Goal: Task Accomplishment & Management: Manage account settings

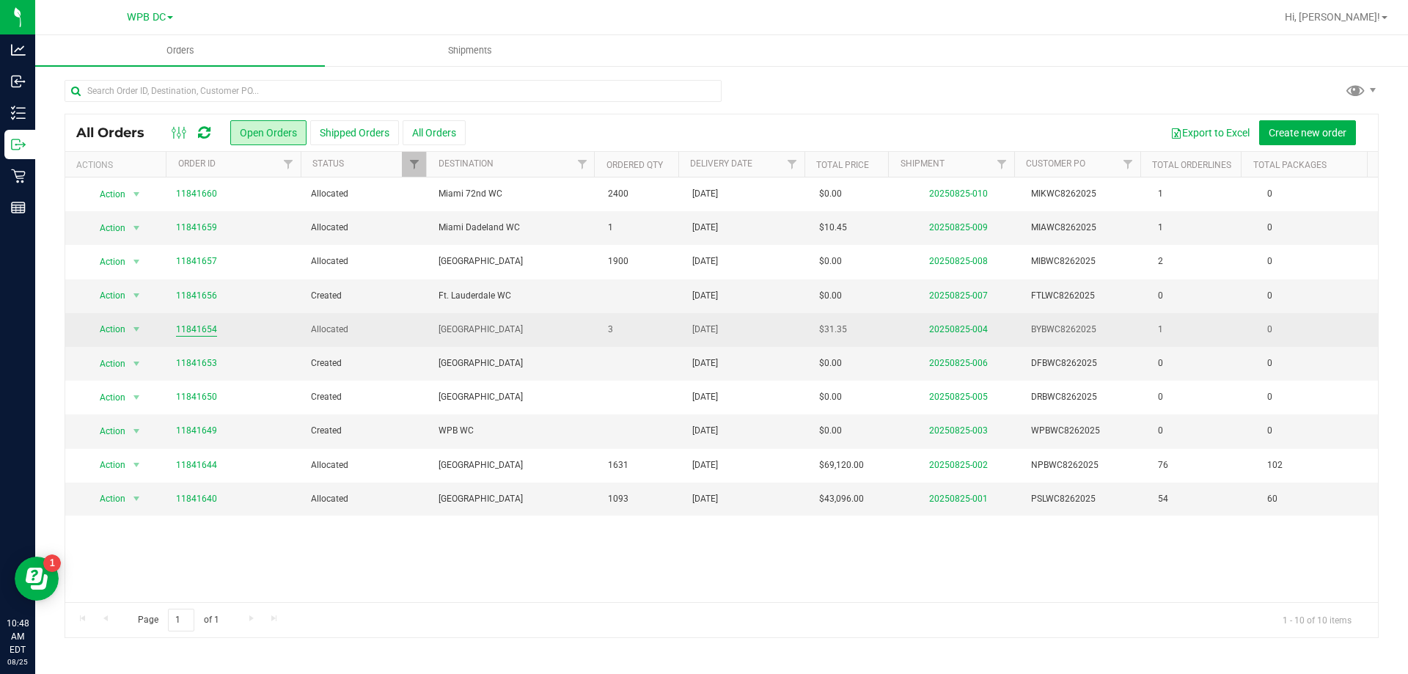
click at [207, 329] on link "11841654" at bounding box center [196, 330] width 41 height 14
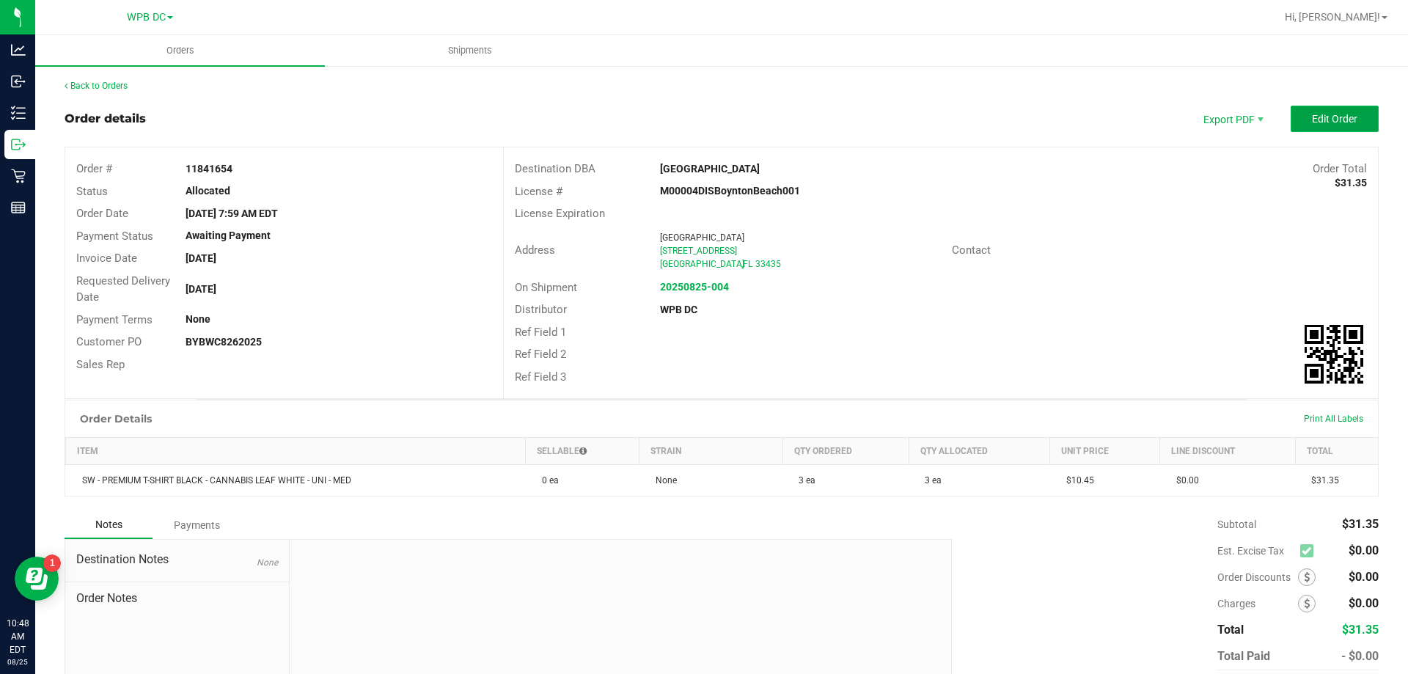
click at [1318, 118] on span "Edit Order" at bounding box center [1334, 119] width 45 height 12
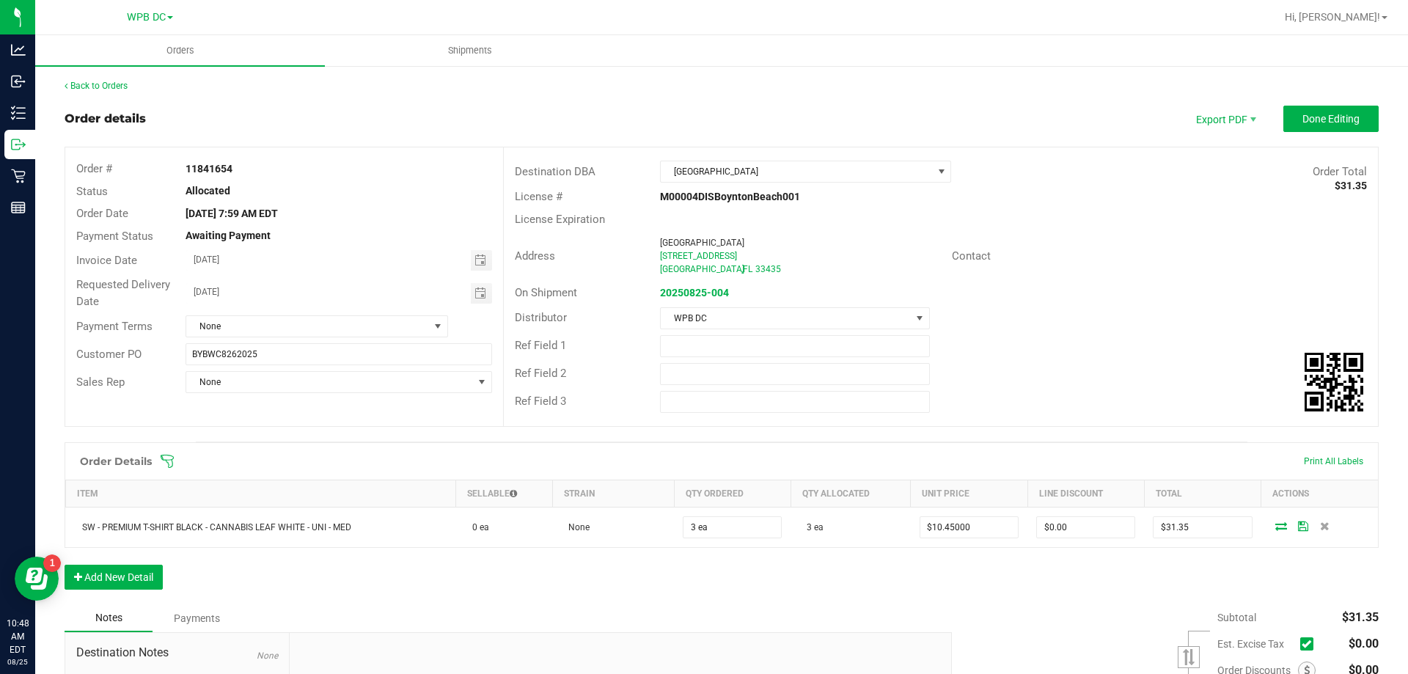
click at [161, 460] on icon at bounding box center [167, 461] width 15 height 15
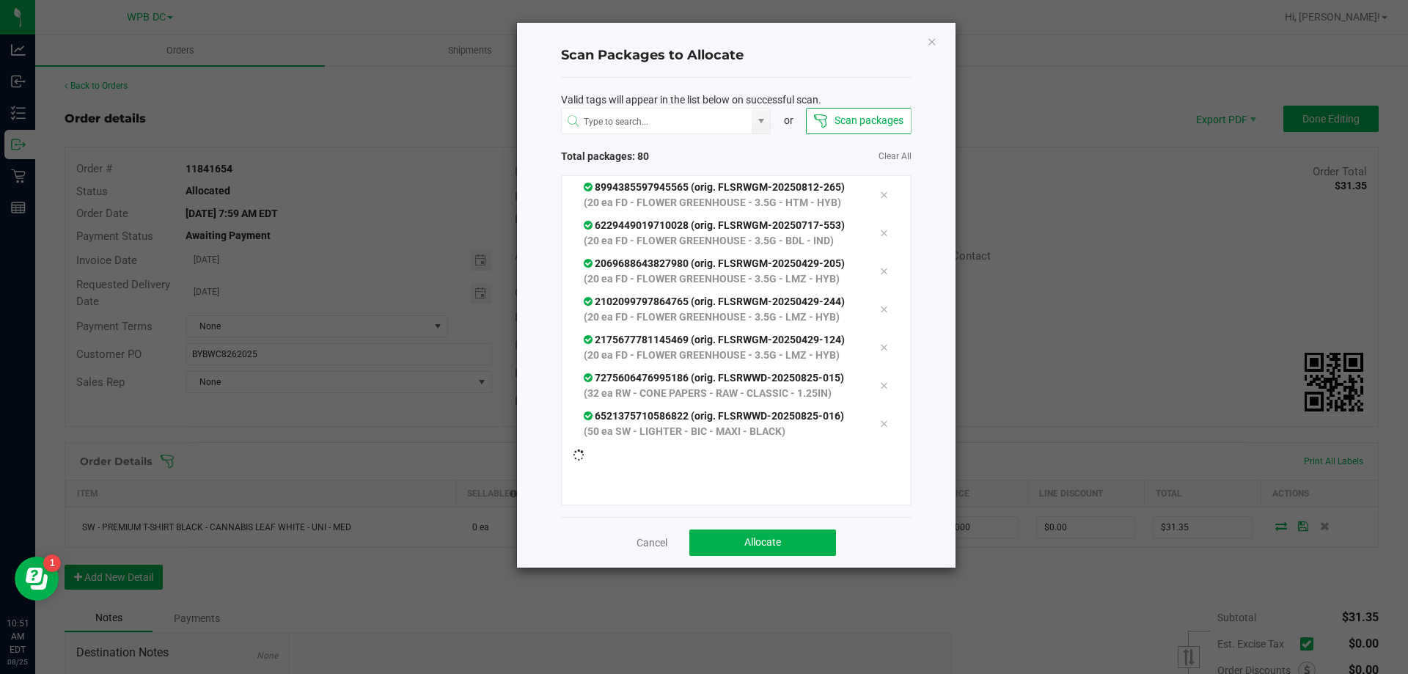
scroll to position [3706, 0]
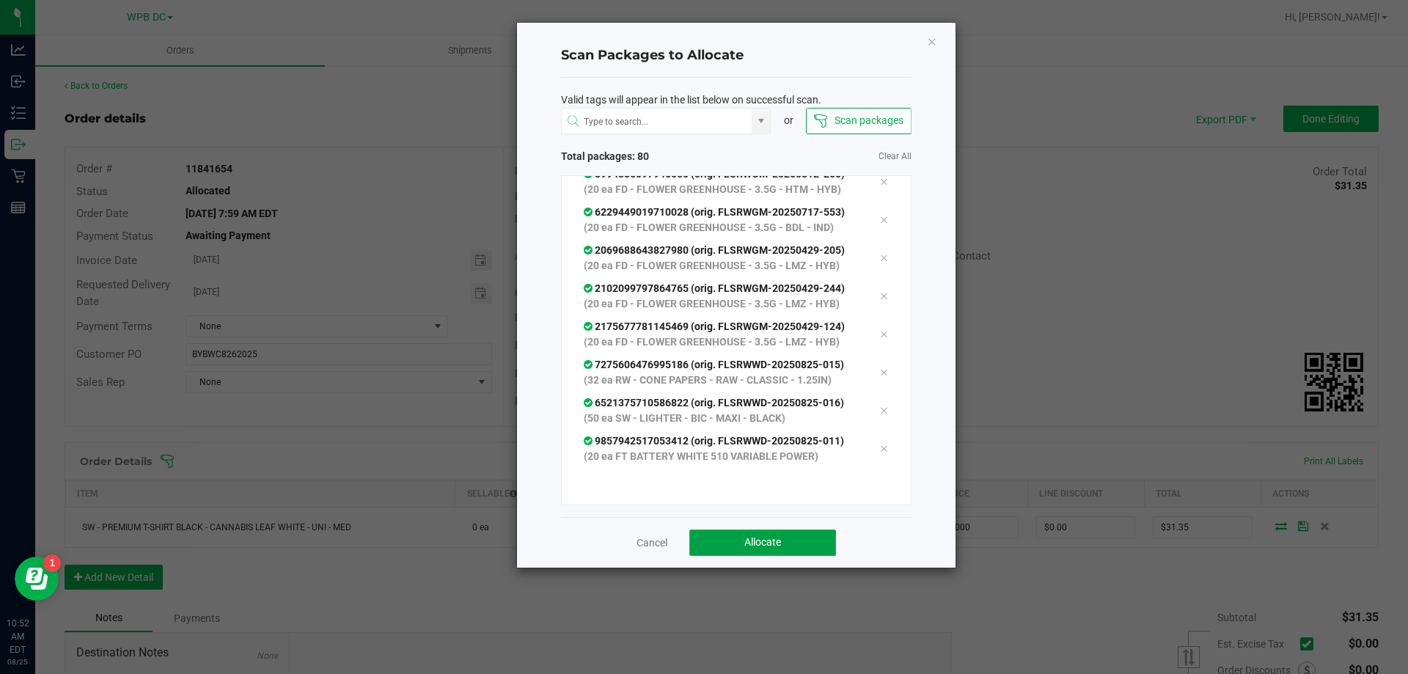
click at [755, 537] on span "Allocate" at bounding box center [762, 542] width 37 height 12
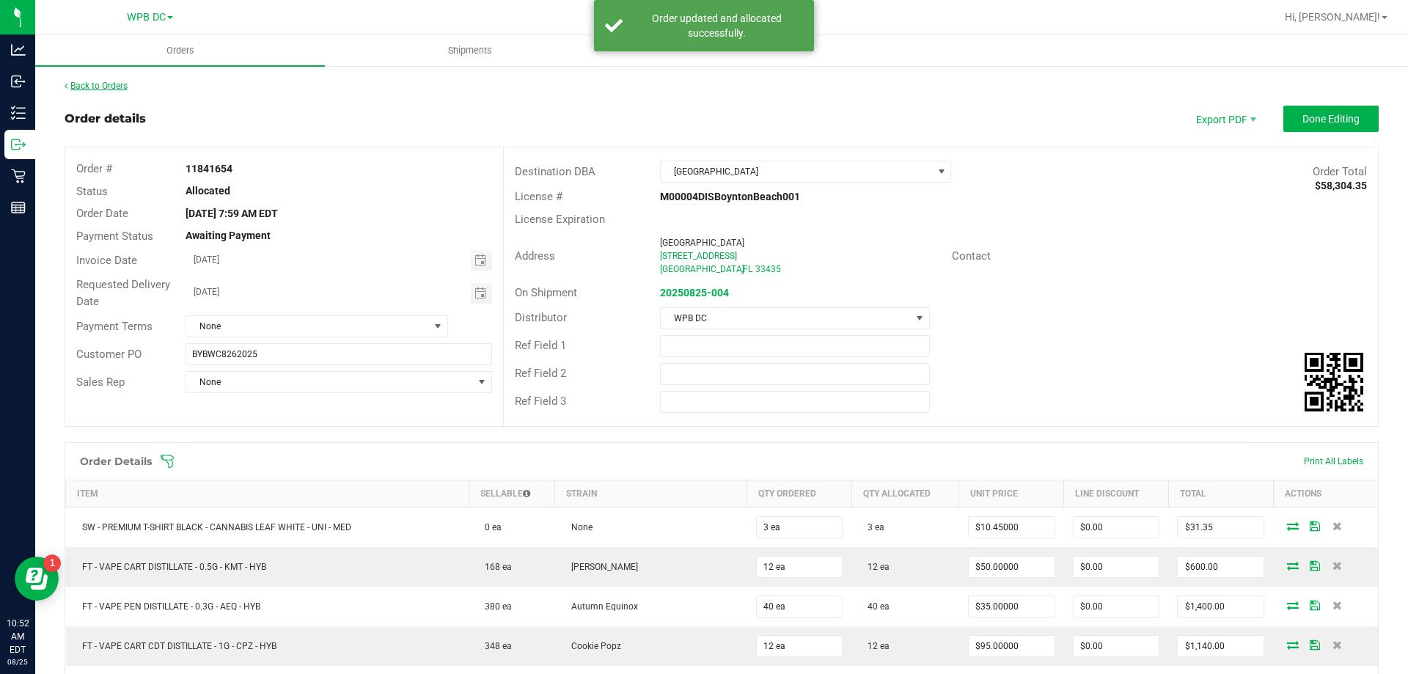
click at [98, 88] on link "Back to Orders" at bounding box center [96, 86] width 63 height 10
